Goal: Task Accomplishment & Management: Manage account settings

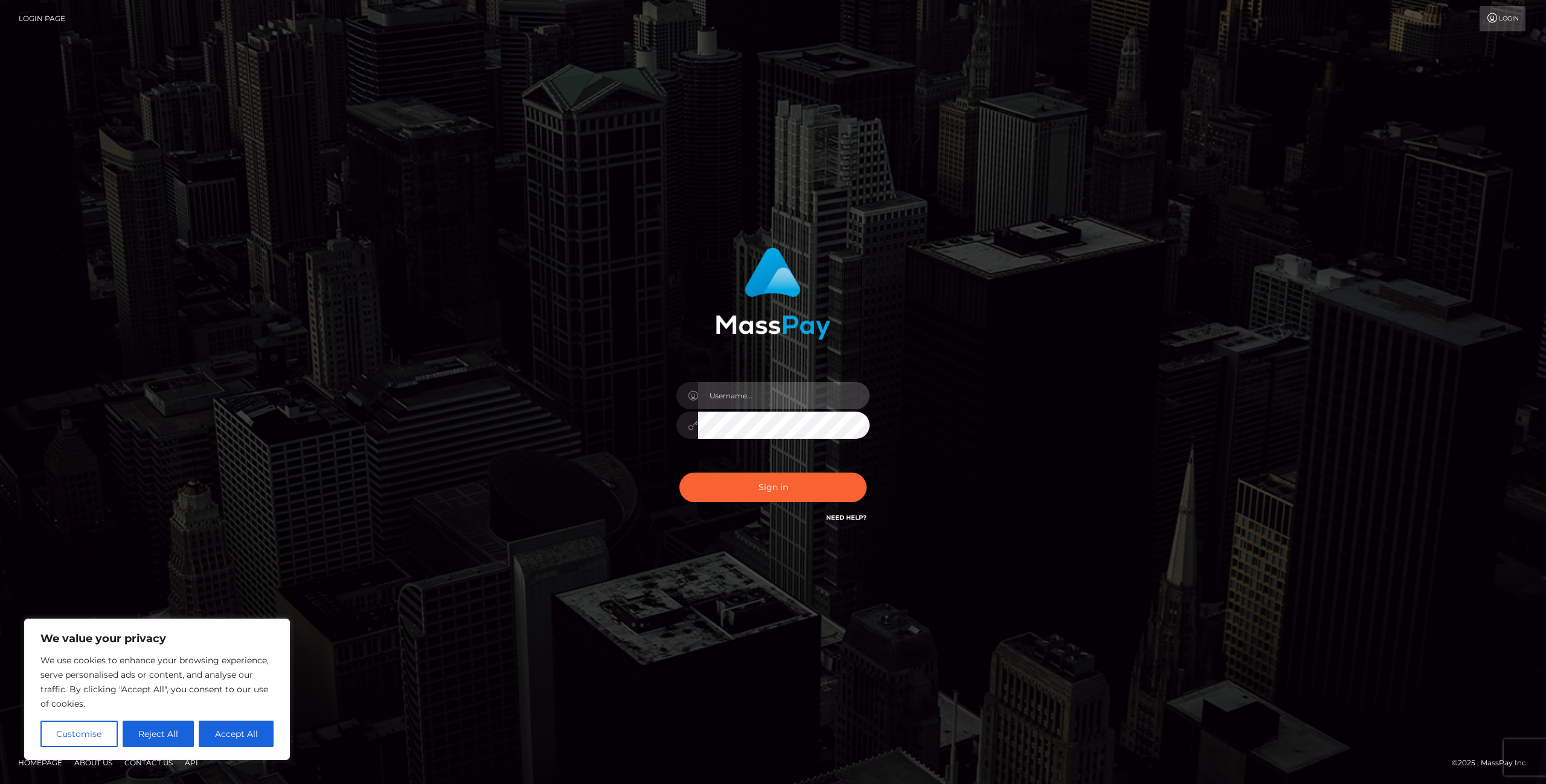
click at [733, 394] on input "text" at bounding box center [783, 396] width 171 height 27
type input "w"
click at [1498, 21] on link "Login" at bounding box center [1501, 19] width 46 height 25
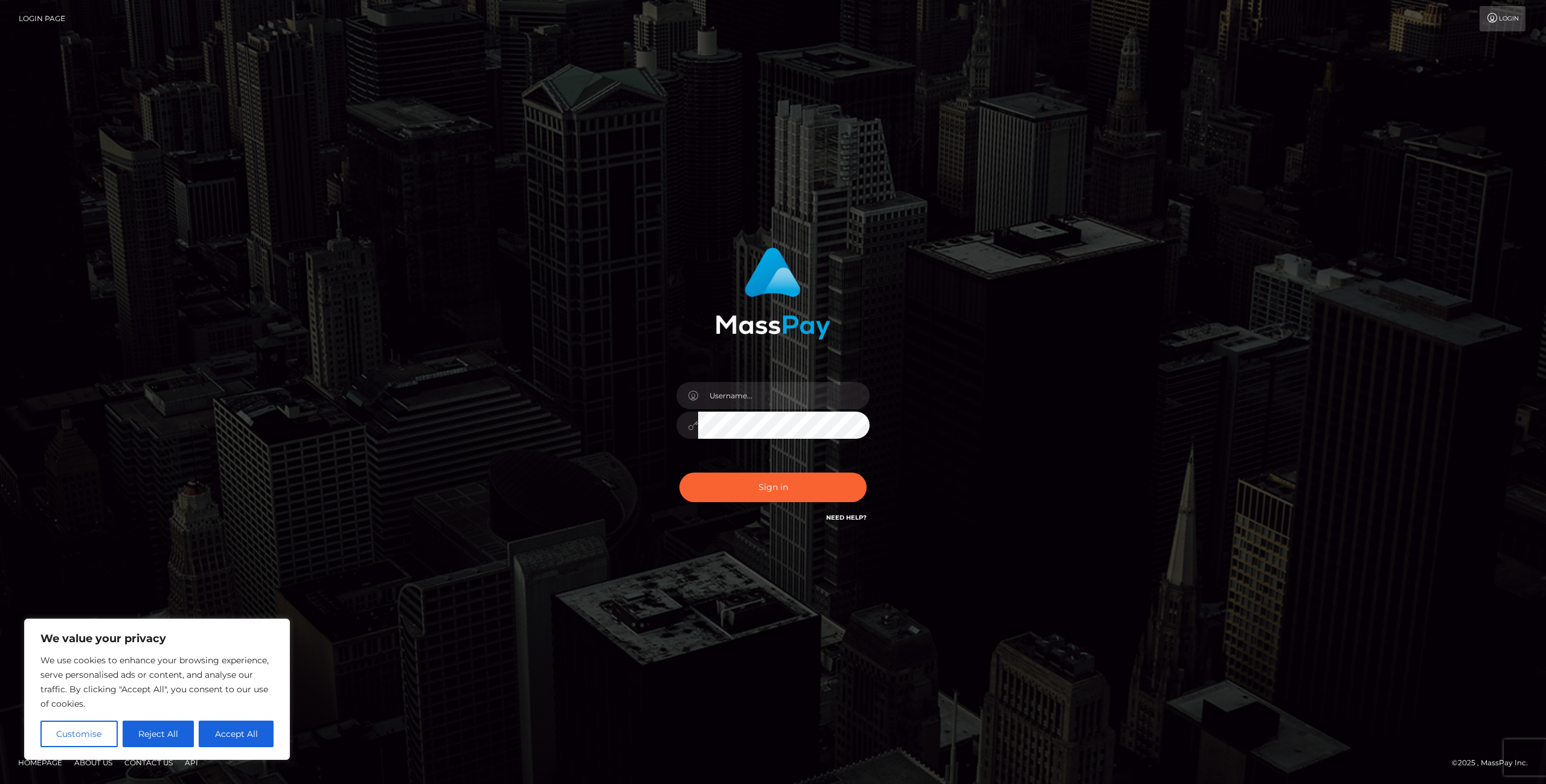
click at [851, 510] on div "Sign in Need Help?" at bounding box center [773, 492] width 212 height 54
click at [853, 504] on div "Sign in Need Help?" at bounding box center [773, 492] width 212 height 54
click at [863, 513] on link "Need Help?" at bounding box center [846, 517] width 40 height 8
click at [1071, 308] on div "Sign in" at bounding box center [773, 392] width 689 height 307
click at [746, 385] on input "text" at bounding box center [783, 396] width 171 height 27
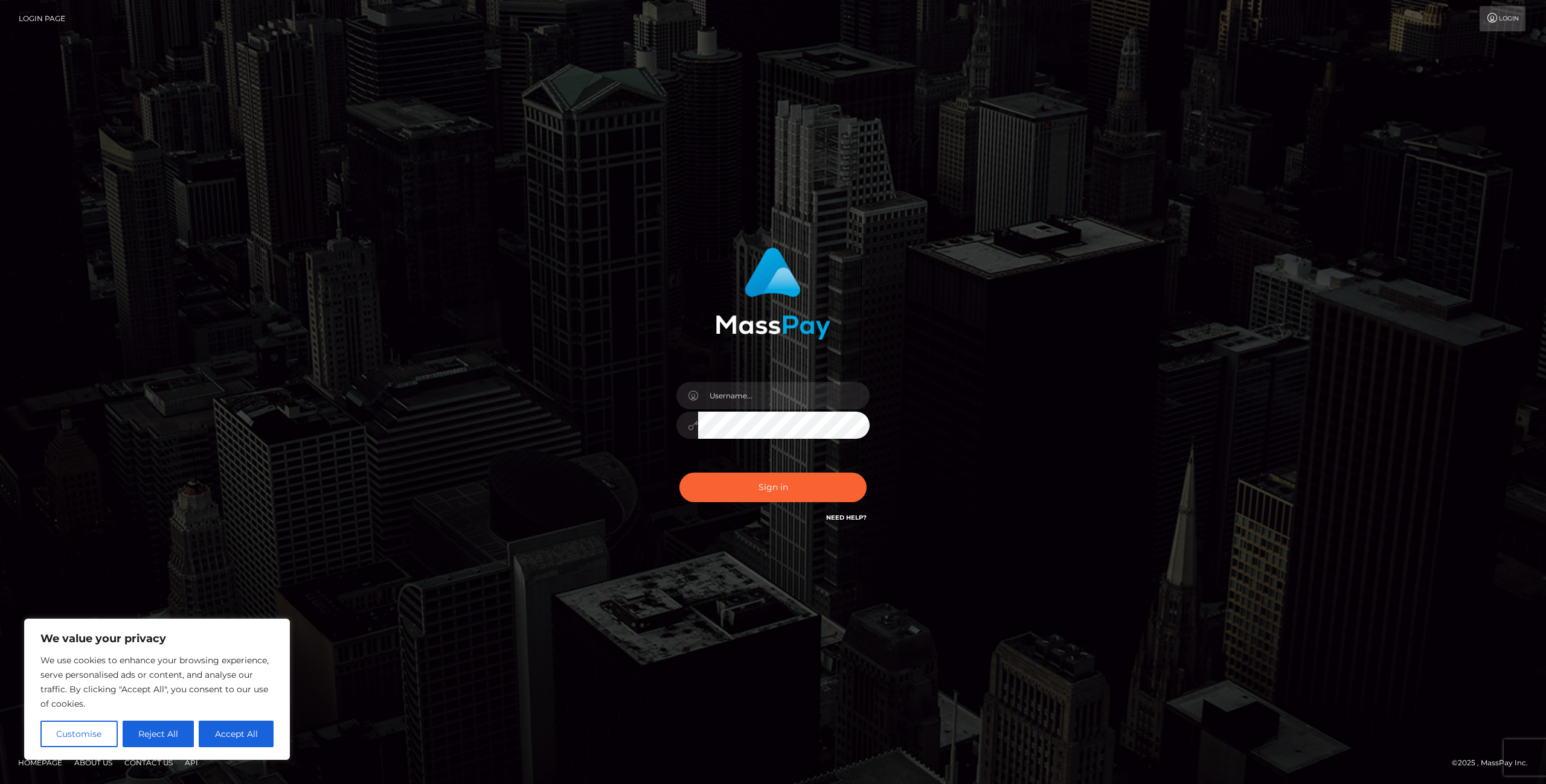
click at [47, 20] on link "Login Page" at bounding box center [42, 19] width 46 height 25
